Goal: Find specific page/section: Find specific page/section

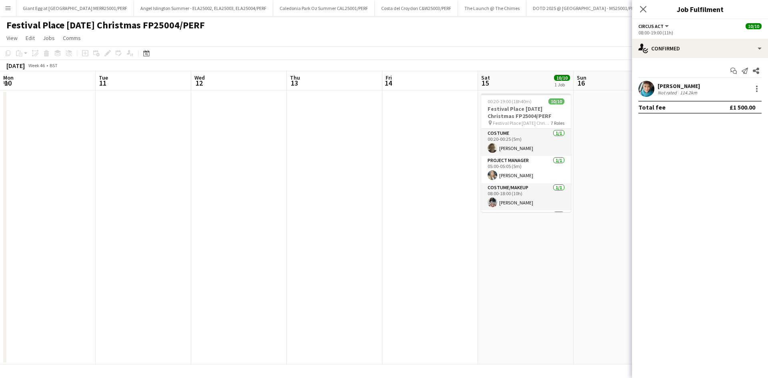
scroll to position [0, 275]
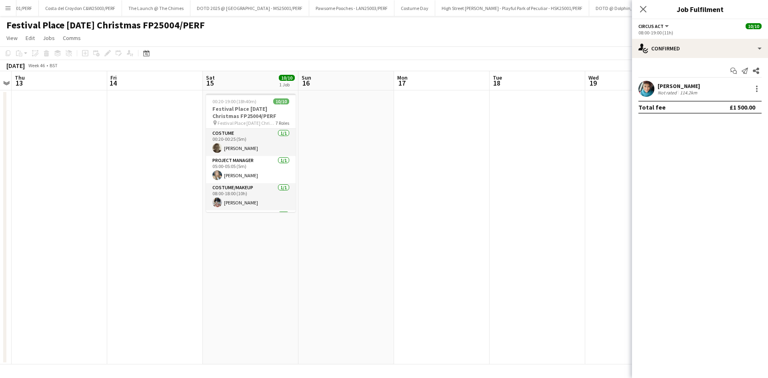
click at [317, 104] on app-calendar-viewport "Mon 10 Tue 11 Wed 12 Thu 13 Fri 14 Sat 15 10/10 1 Job Sun 16 Mon 17 Tue 18 Wed …" at bounding box center [384, 217] width 768 height 293
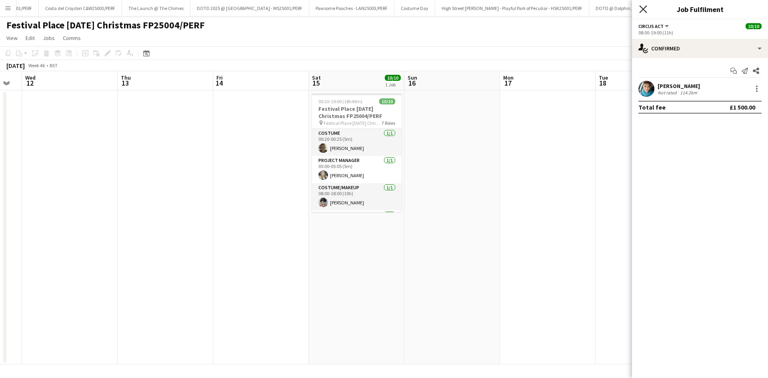
click at [645, 7] on icon at bounding box center [643, 9] width 8 height 8
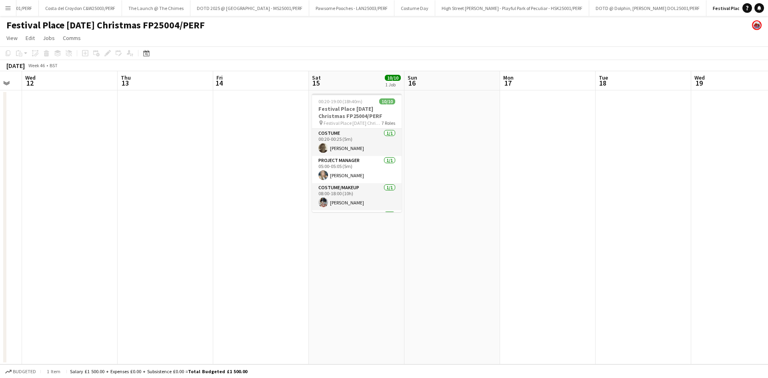
click at [7, 8] on app-icon "Menu" at bounding box center [8, 8] width 6 height 6
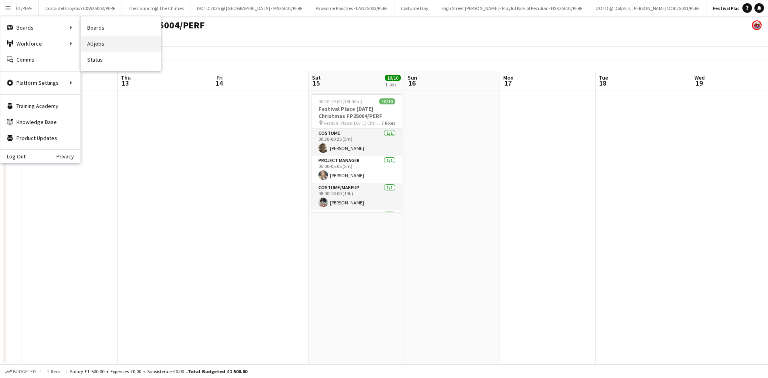
click at [120, 46] on link "All jobs" at bounding box center [121, 44] width 80 height 16
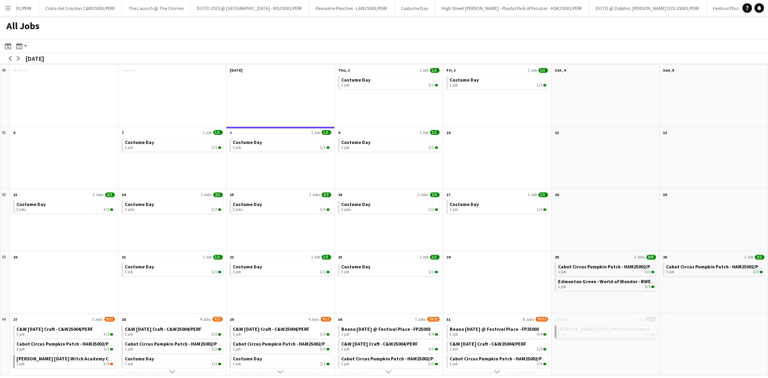
drag, startPoint x: 518, startPoint y: 292, endPoint x: 469, endPoint y: 302, distance: 49.7
click at [469, 302] on div at bounding box center [497, 287] width 108 height 52
click at [16, 60] on app-icon "arrow-right" at bounding box center [18, 58] width 5 height 5
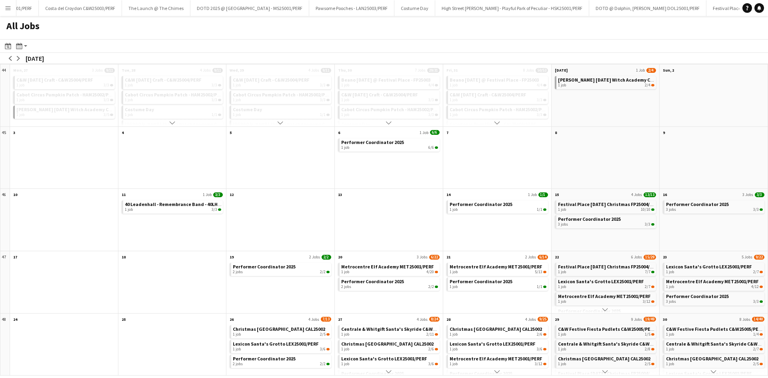
click at [3, 4] on button "Menu" at bounding box center [8, 8] width 16 height 16
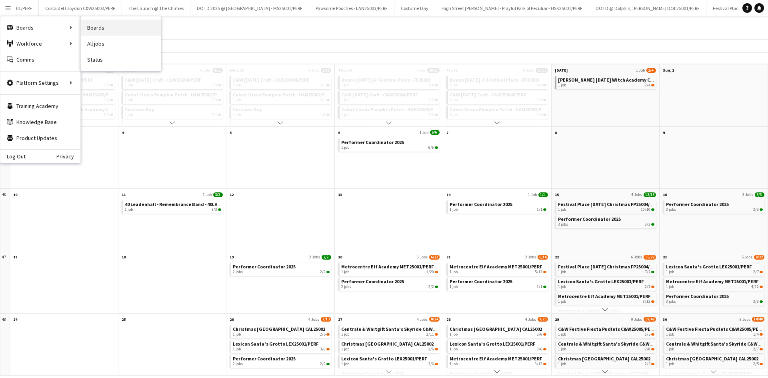
click at [118, 30] on link "Boards" at bounding box center [121, 28] width 80 height 16
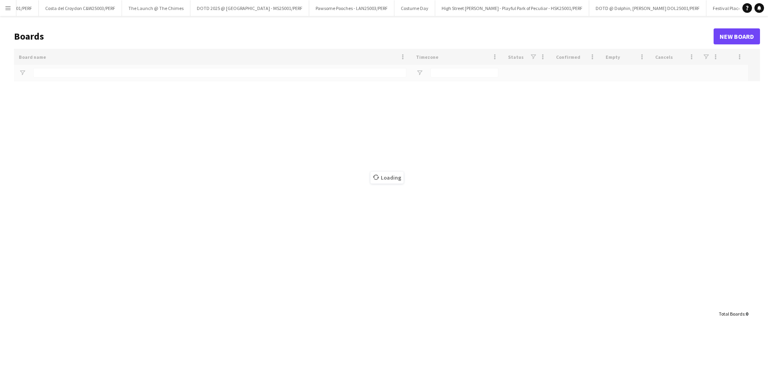
type input "**********"
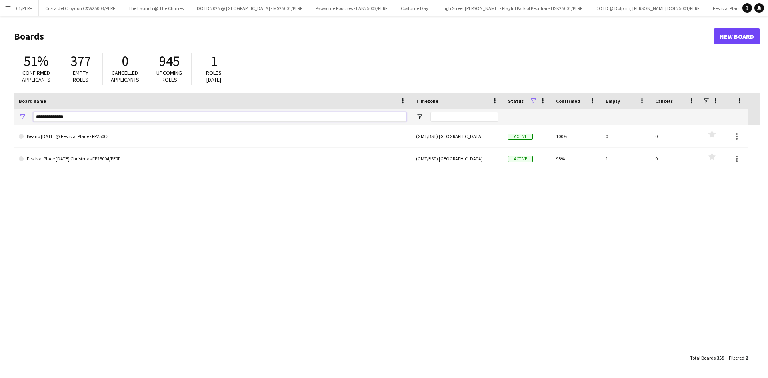
drag, startPoint x: 83, startPoint y: 116, endPoint x: 3, endPoint y: 120, distance: 79.7
click at [3, 120] on main "Boards New Board 51% Confirmed applicants 377 Empty roles 0 Cancelled applicant…" at bounding box center [384, 196] width 768 height 361
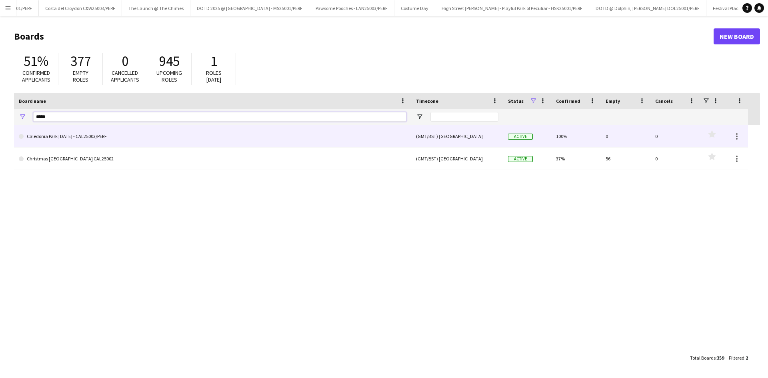
type input "*****"
click at [132, 138] on link "Caledonia Park [DATE] - CAL25003/PERF" at bounding box center [212, 136] width 387 height 22
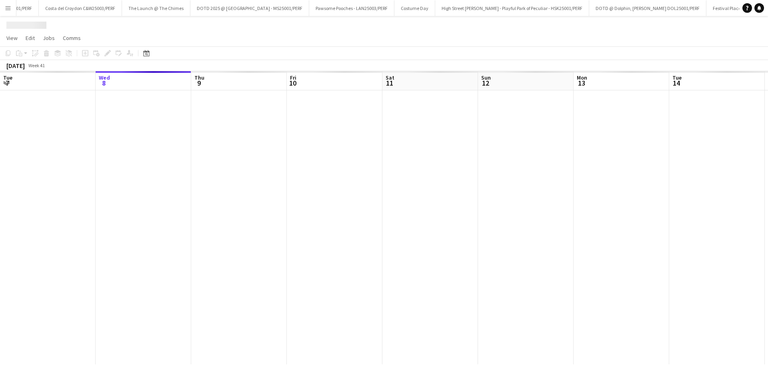
scroll to position [0, 439]
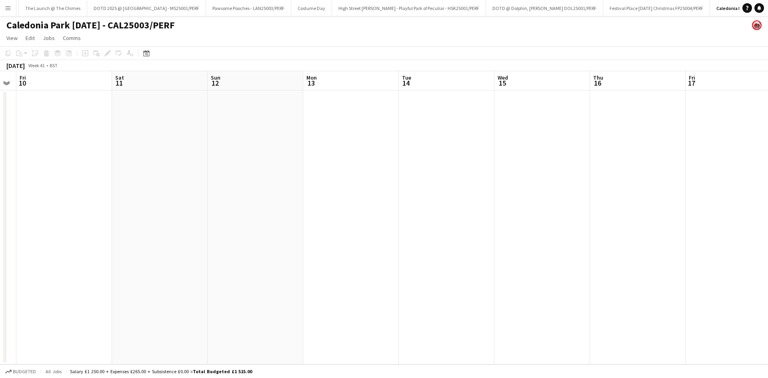
drag, startPoint x: 626, startPoint y: 180, endPoint x: 358, endPoint y: 218, distance: 270.5
click at [358, 218] on app-calendar-viewport "Tue 7 Wed 8 Thu 9 Fri 10 Sat 11 Sun 12 Mon 13 Tue 14 Wed 15 Thu 16 Fri 17 Sat 1…" at bounding box center [384, 217] width 768 height 293
drag, startPoint x: 460, startPoint y: 213, endPoint x: 450, endPoint y: 230, distance: 20.1
click at [361, 233] on app-calendar-viewport "Thu 9 Fri 10 Sat 11 Sun 12 Mon 13 Tue 14 Wed 15 Thu 16 Fri 17 Sat 18 Sun 19 Mon…" at bounding box center [384, 217] width 768 height 293
click at [313, 269] on app-calendar-viewport "Thu 9 Fri 10 Sat 11 Sun 12 Mon 13 Tue 14 Wed 15 Thu 16 Fri 17 Sat 18 Sun 19 Mon…" at bounding box center [384, 217] width 768 height 293
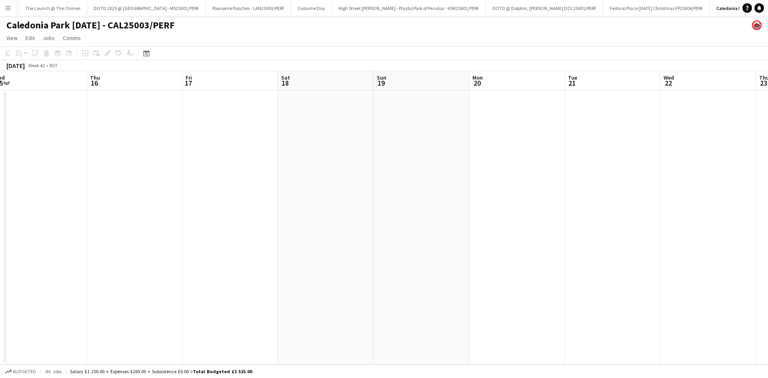
drag, startPoint x: 307, startPoint y: 272, endPoint x: 521, endPoint y: 237, distance: 216.7
click at [229, 293] on app-calendar-viewport "Mon 13 Tue 14 Wed 15 Thu 16 Fri 17 Sat 18 Sun 19 Mon 20 Tue 21 Wed 22 Thu 23 Fr…" at bounding box center [384, 217] width 768 height 293
drag, startPoint x: 350, startPoint y: 289, endPoint x: 343, endPoint y: 290, distance: 6.4
click at [343, 290] on app-calendar-viewport "Wed 15 Thu 16 Fri 17 Sat 18 Sun 19 Mon 20 Tue 21 Wed 22 Thu 23 Fri 24 Sat 25 Su…" at bounding box center [384, 217] width 768 height 293
drag, startPoint x: 399, startPoint y: 288, endPoint x: 361, endPoint y: 298, distance: 39.0
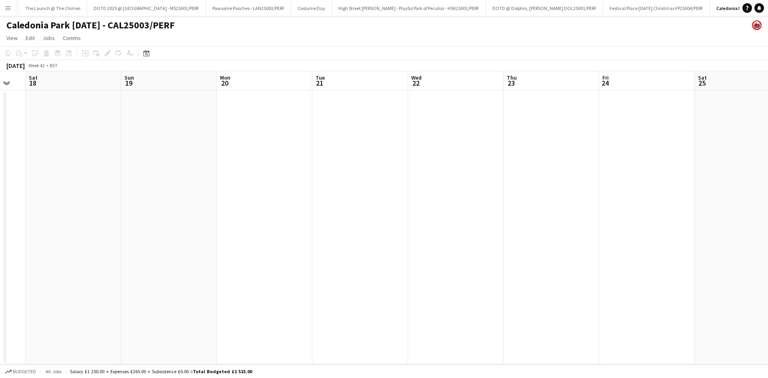
click at [349, 300] on app-calendar-viewport "Wed 15 Thu 16 Fri 17 Sat 18 Sun 19 Mon 20 Tue 21 Wed 22 Thu 23 Fri 24 Sat 25 Su…" at bounding box center [384, 217] width 768 height 293
drag, startPoint x: 525, startPoint y: 261, endPoint x: 483, endPoint y: 275, distance: 43.7
click at [402, 290] on app-calendar-viewport "Thu 16 Fri 17 Sat 18 Sun 19 Mon 20 Tue 21 Wed 22 Thu 23 Fri 24 Sat 25 Sun 26 Mo…" at bounding box center [384, 217] width 768 height 293
drag, startPoint x: 706, startPoint y: 216, endPoint x: 585, endPoint y: 248, distance: 124.9
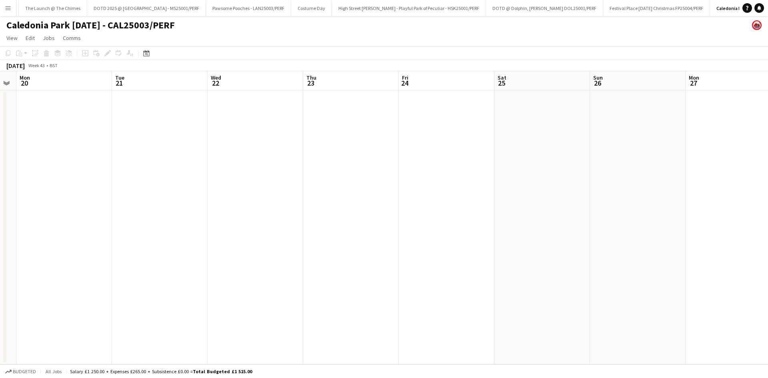
click at [533, 257] on app-calendar-viewport "Fri 17 Sat 18 Sun 19 Mon 20 Tue 21 Wed 22 Thu 23 Fri 24 Sat 25 Sun 26 Mon 27 Tu…" at bounding box center [384, 217] width 768 height 293
drag, startPoint x: 659, startPoint y: 231, endPoint x: 629, endPoint y: 231, distance: 29.6
click at [535, 251] on app-calendar-viewport "Sun 19 Mon 20 Tue 21 Wed 22 Thu 23 Fri 24 Sat 25 Sun 26 Mon 27 Tue 28 Wed 29 Th…" at bounding box center [384, 217] width 768 height 293
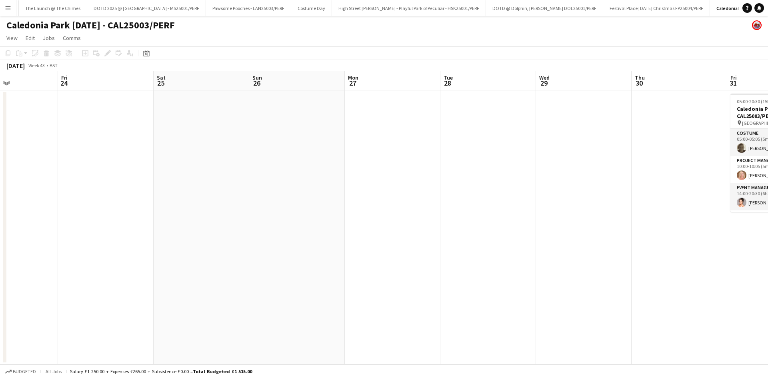
drag, startPoint x: 621, startPoint y: 228, endPoint x: 522, endPoint y: 238, distance: 100.0
click at [522, 238] on app-calendar-viewport "Tue 21 Wed 22 Thu 23 Fri 24 Sat 25 Sun 26 Mon 27 Tue 28 Wed 29 Thu 30 Fri 31 7/…" at bounding box center [384, 217] width 768 height 293
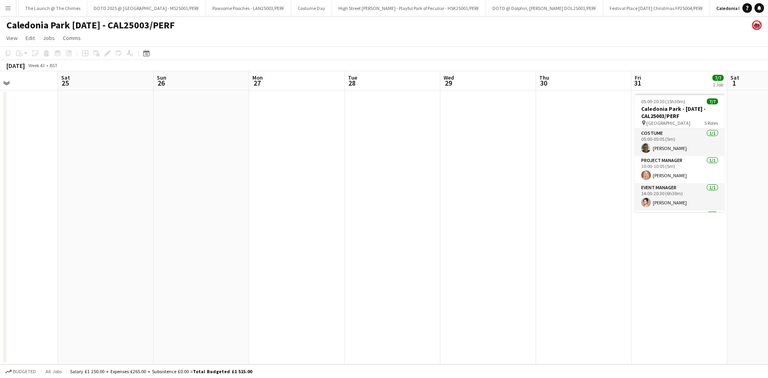
scroll to position [0, 277]
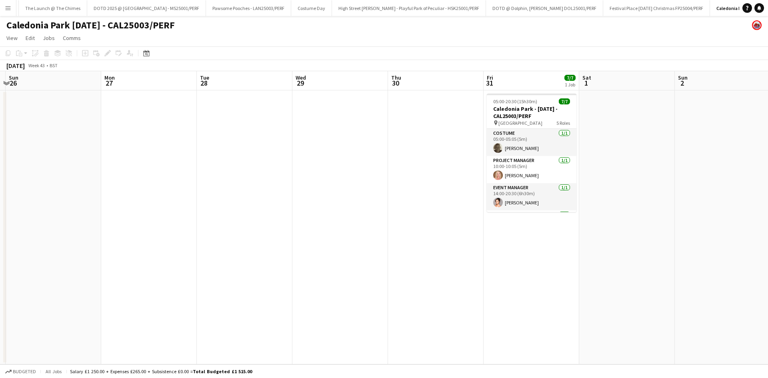
drag, startPoint x: 711, startPoint y: 278, endPoint x: 575, endPoint y: 297, distance: 137.3
click at [588, 297] on app-calendar-viewport "Thu 23 Fri 24 Sat 25 Sun 26 Mon 27 Tue 28 Wed 29 Thu 30 Fri 31 7/7 1 Job Sat 1 …" at bounding box center [384, 217] width 768 height 293
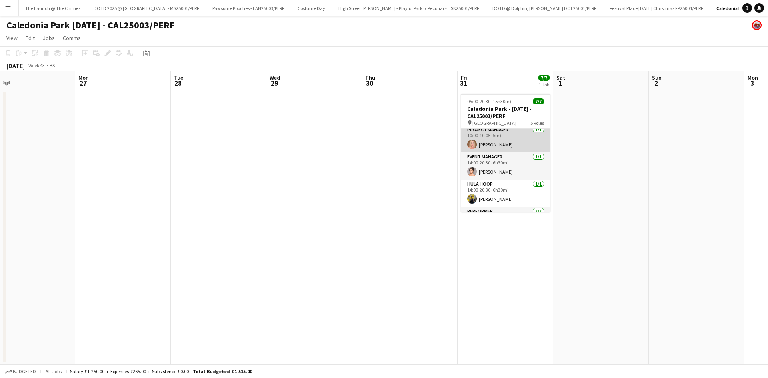
scroll to position [76, 0]
